Goal: Task Accomplishment & Management: Use online tool/utility

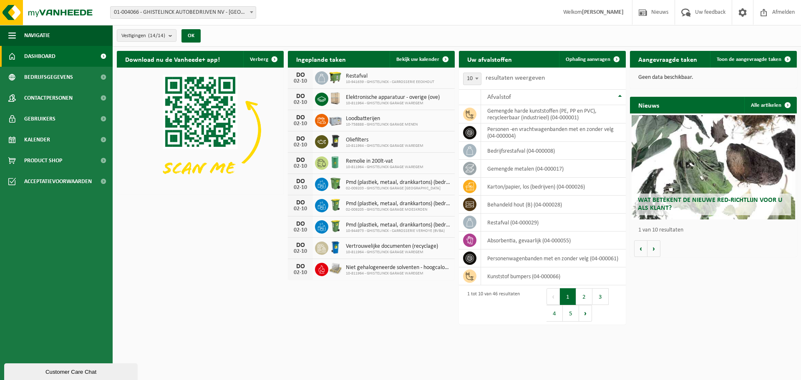
click at [253, 13] on span at bounding box center [252, 12] width 8 height 11
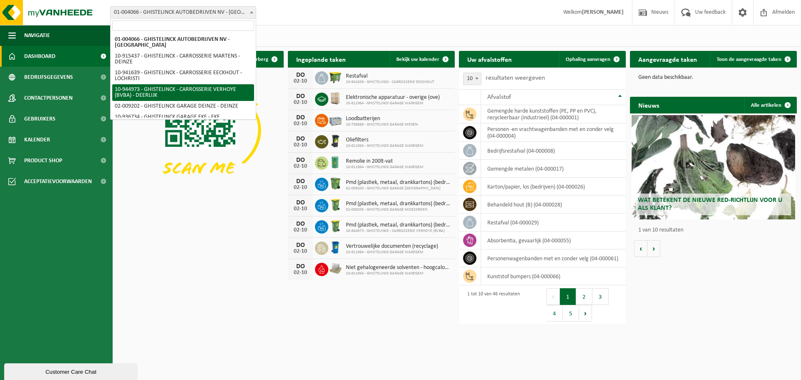
select select "140991"
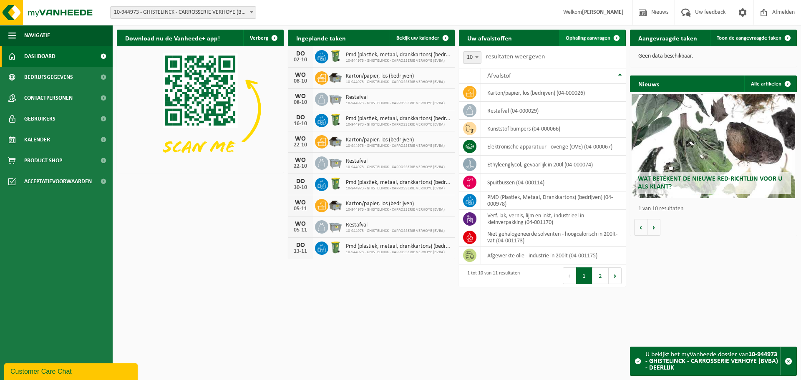
click at [617, 39] on span at bounding box center [617, 38] width 17 height 17
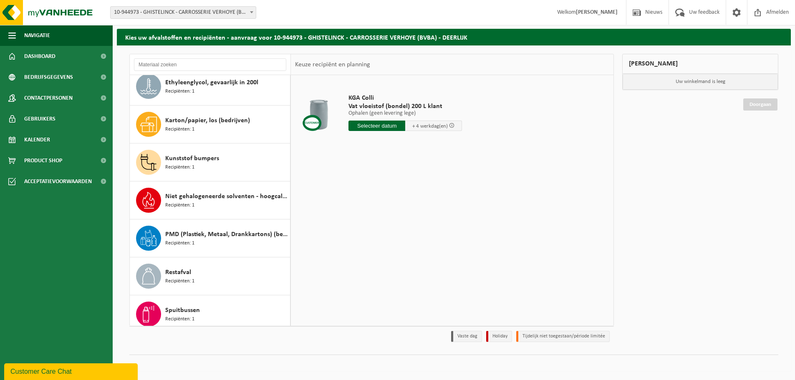
scroll to position [129, 0]
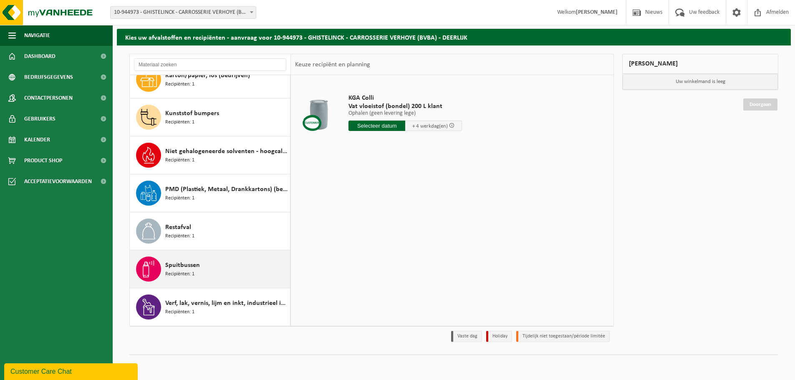
click at [247, 277] on div "Spuitbussen Recipiënten: 1" at bounding box center [226, 269] width 123 height 25
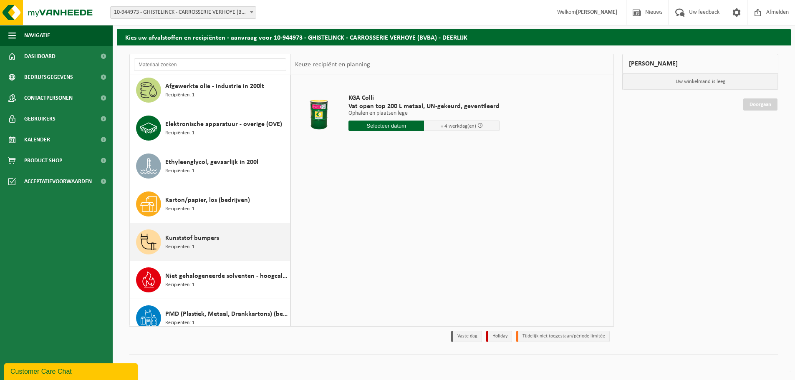
scroll to position [3, 0]
click at [221, 246] on div "Kunststof bumpers Recipiënten: 1" at bounding box center [226, 242] width 123 height 25
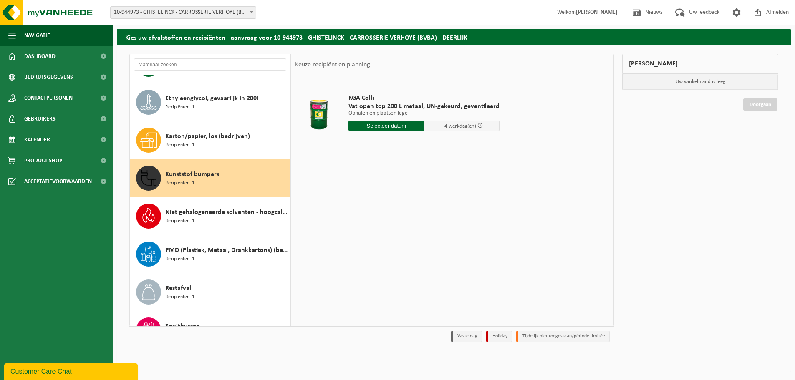
scroll to position [129, 0]
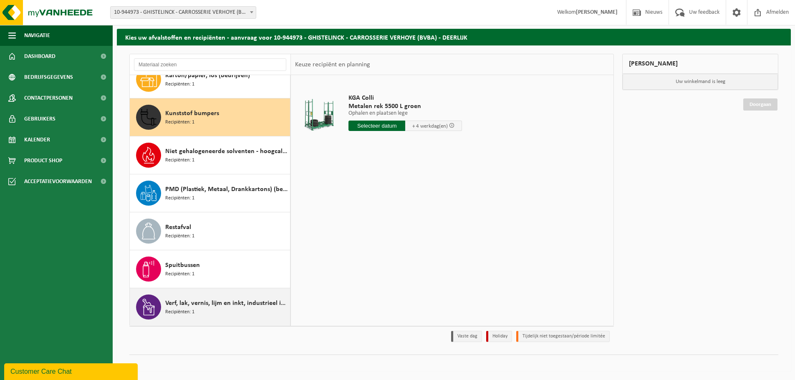
click at [180, 317] on div "Verf, lak, vernis, lijm en inkt, industrieel in kleinverpakking Recipiënten: 1" at bounding box center [226, 307] width 123 height 25
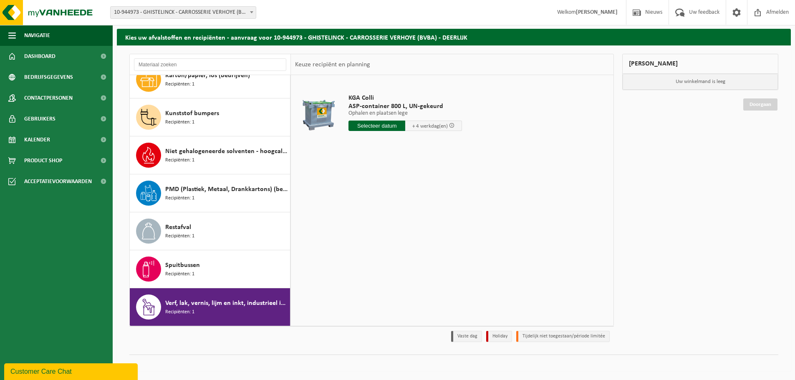
click at [375, 124] on input "text" at bounding box center [377, 126] width 57 height 10
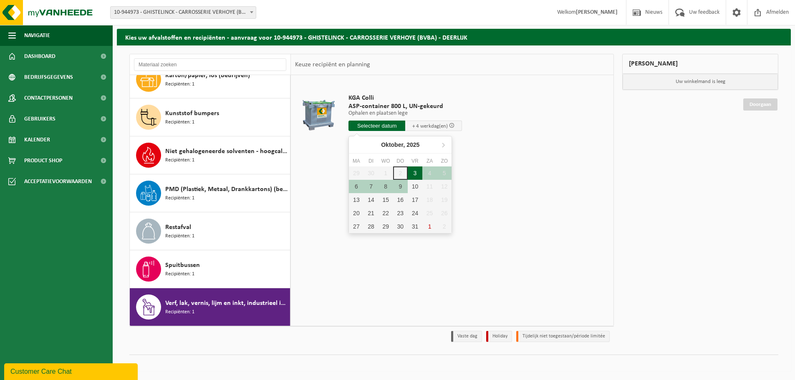
click at [415, 176] on div "3" at bounding box center [415, 173] width 15 height 13
type input "Van [DATE]"
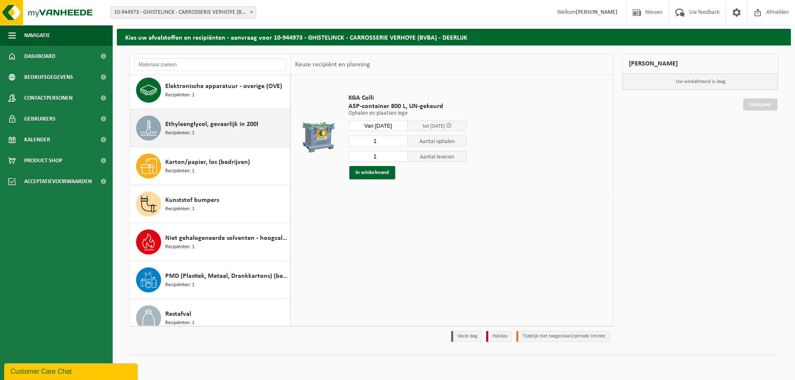
scroll to position [125, 0]
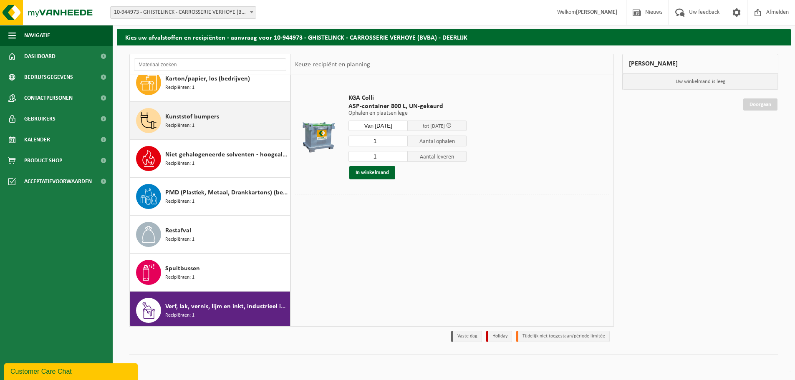
click at [225, 121] on div "Kunststof bumpers Recipiënten: 1" at bounding box center [226, 120] width 123 height 25
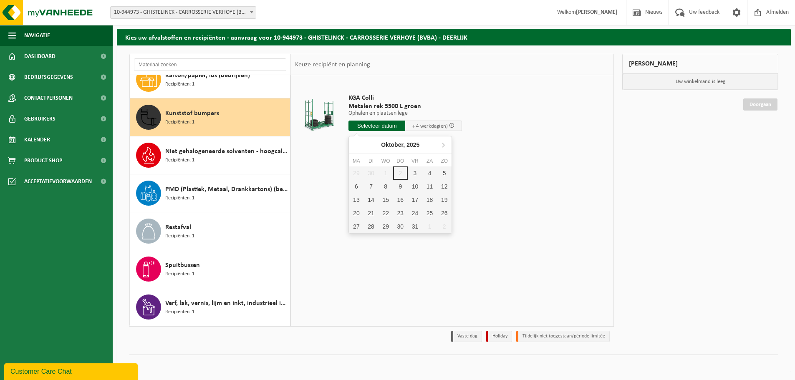
click at [379, 126] on input "text" at bounding box center [377, 126] width 57 height 10
click at [411, 172] on div "3" at bounding box center [415, 173] width 15 height 13
type input "Van [DATE]"
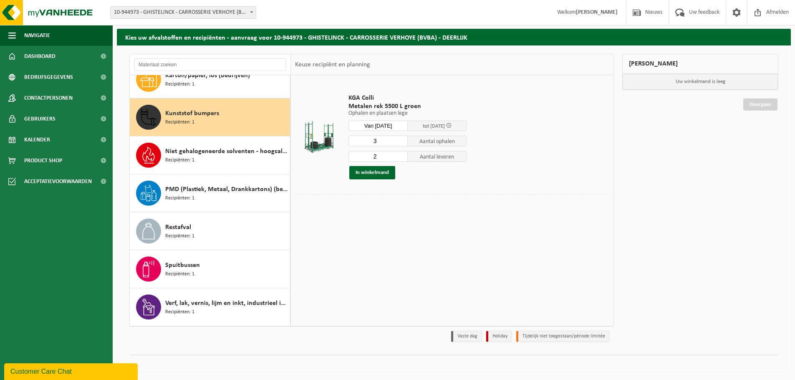
click at [400, 139] on input "3" at bounding box center [378, 141] width 59 height 11
click at [400, 144] on input "2" at bounding box center [378, 141] width 59 height 11
type input "1"
click at [400, 144] on input "1" at bounding box center [378, 141] width 59 height 11
click at [402, 154] on input "3" at bounding box center [378, 156] width 59 height 11
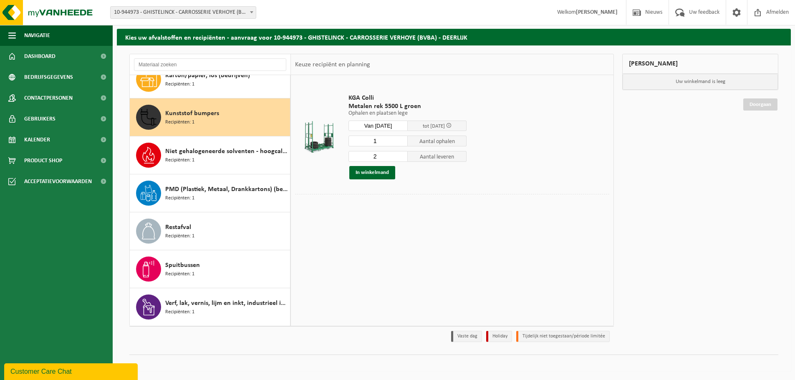
click at [402, 158] on input "2" at bounding box center [378, 156] width 59 height 11
type input "1"
click at [402, 158] on input "1" at bounding box center [378, 156] width 59 height 11
click at [381, 174] on button "In winkelmand" at bounding box center [372, 172] width 46 height 13
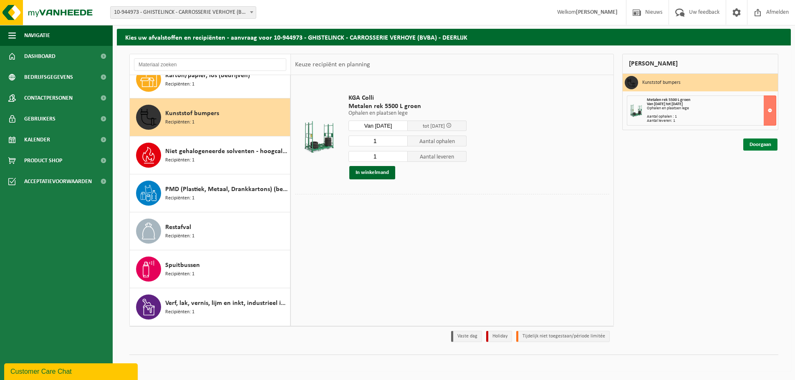
click at [757, 144] on link "Doorgaan" at bounding box center [760, 145] width 34 height 12
